Goal: Task Accomplishment & Management: Use online tool/utility

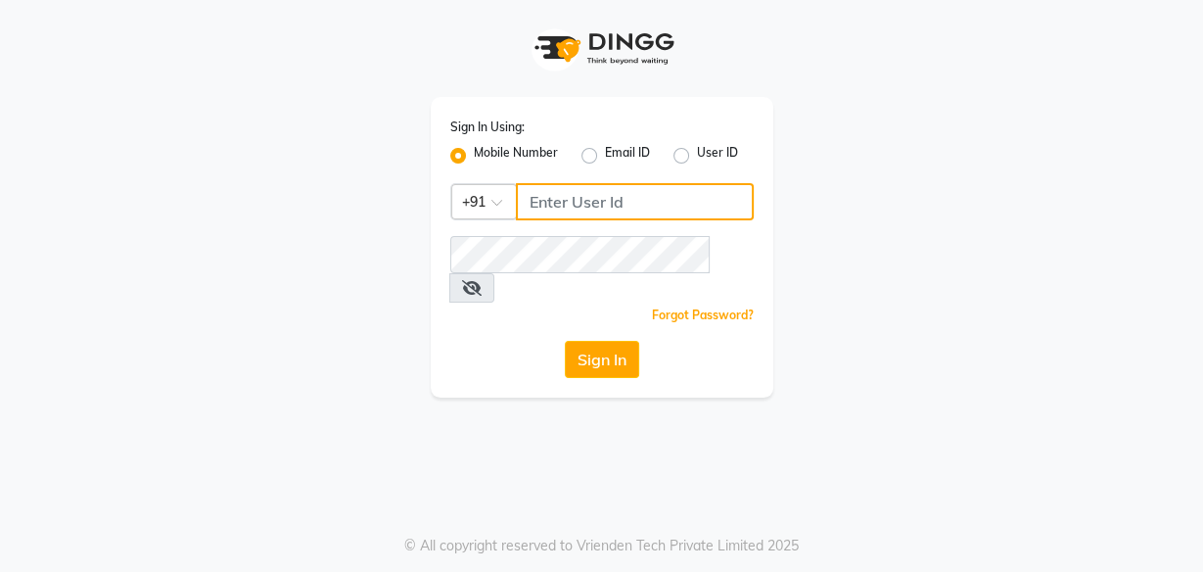
click at [548, 194] on input "Username" at bounding box center [635, 201] width 238 height 37
type input "9324069566"
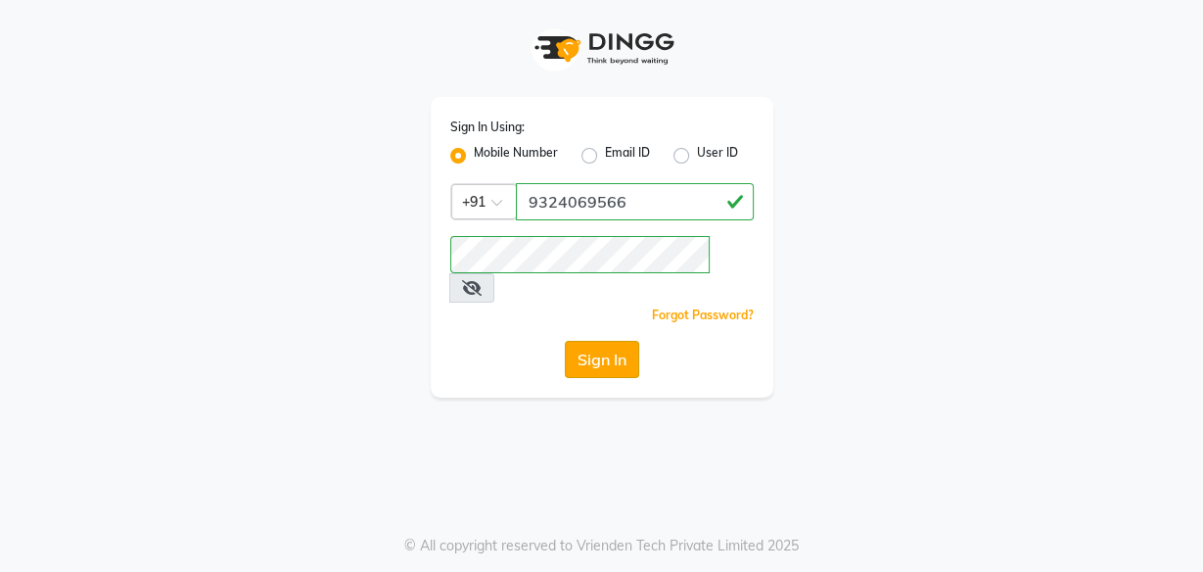
click at [620, 341] on button "Sign In" at bounding box center [602, 359] width 74 height 37
click at [620, 341] on div "Sign In" at bounding box center [601, 359] width 303 height 37
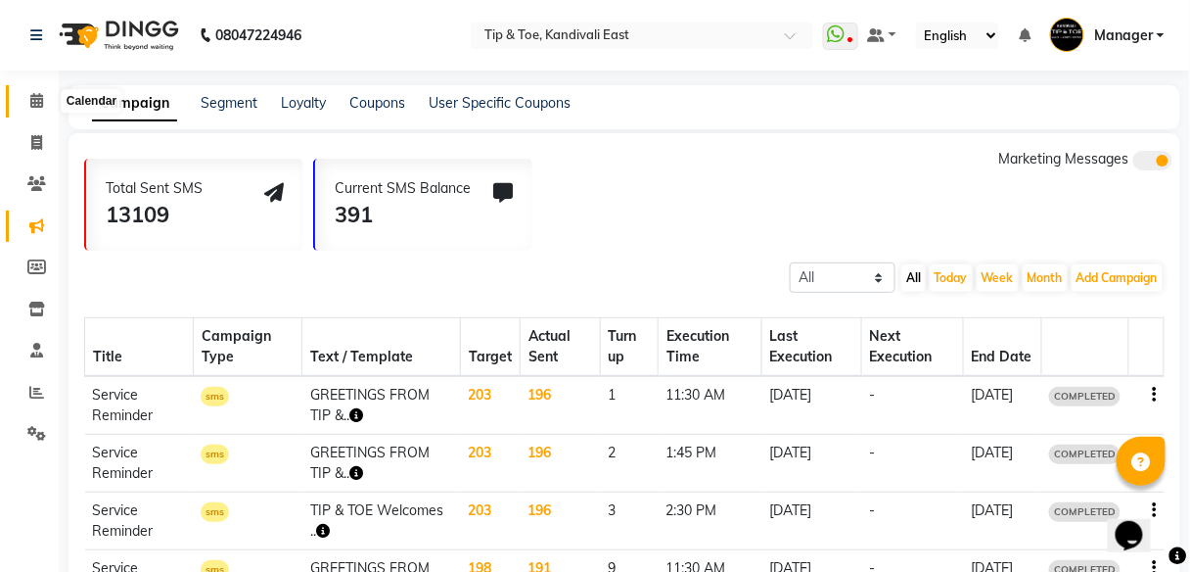
click at [32, 108] on span at bounding box center [37, 101] width 34 height 23
